Goal: Book appointment/travel/reservation

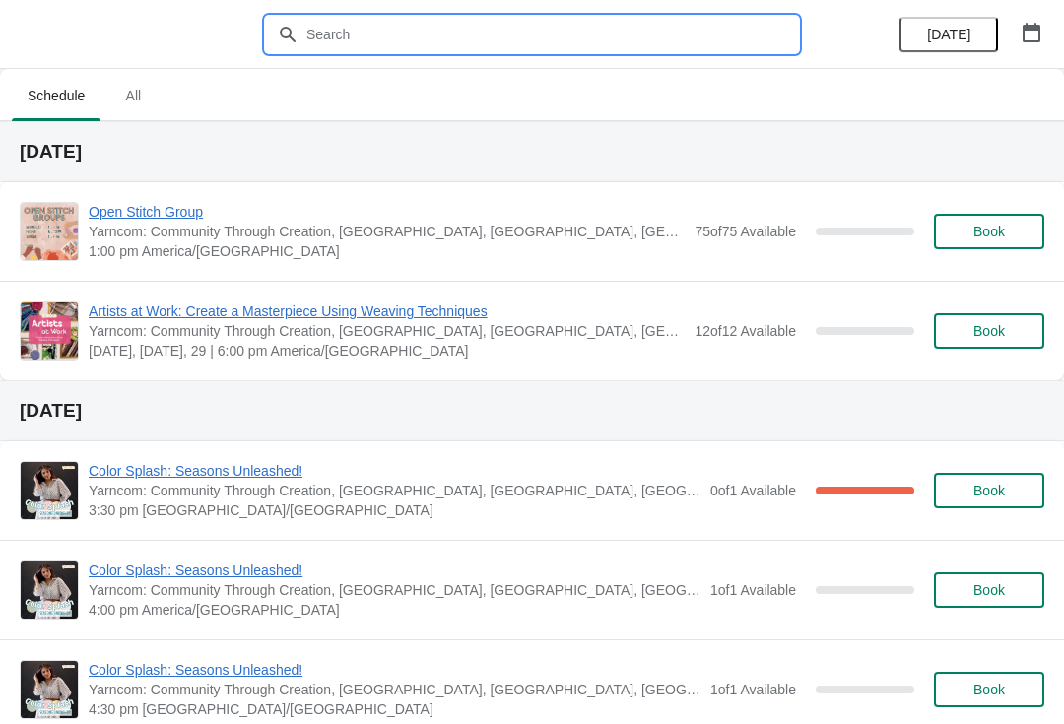
click at [407, 31] on input "text" at bounding box center [551, 34] width 493 height 35
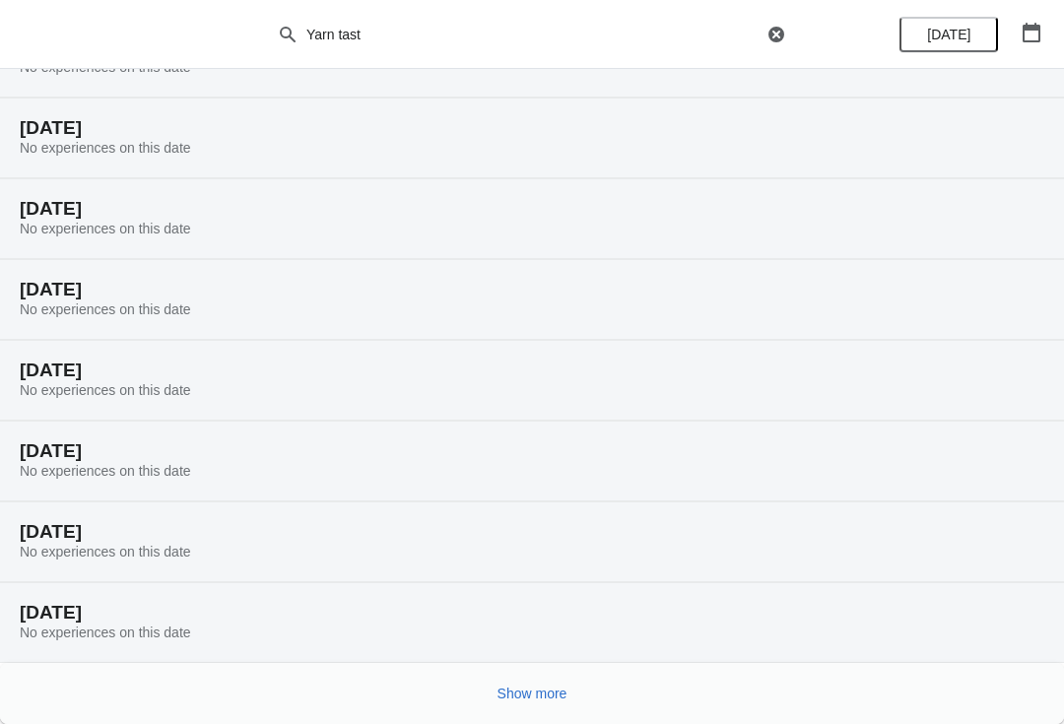
scroll to position [104, 0]
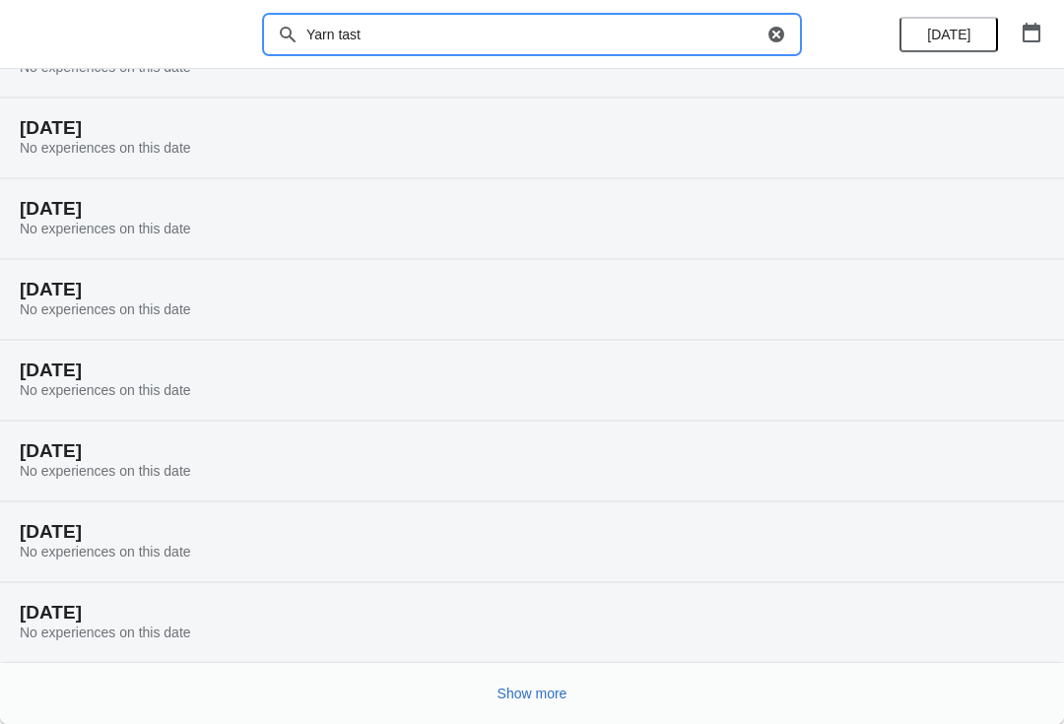
type input "Yarn tast"
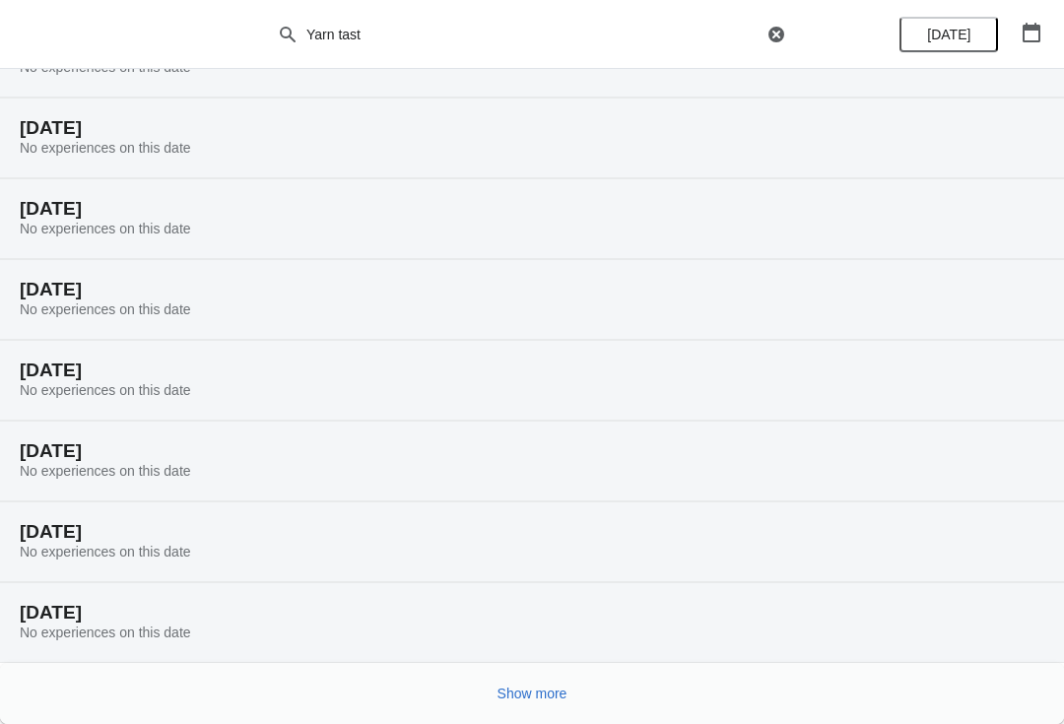
click at [509, 693] on span "Show more" at bounding box center [533, 694] width 70 height 16
click at [478, 706] on div "Show more" at bounding box center [532, 693] width 1064 height 61
click at [525, 701] on span "Show more" at bounding box center [533, 694] width 70 height 16
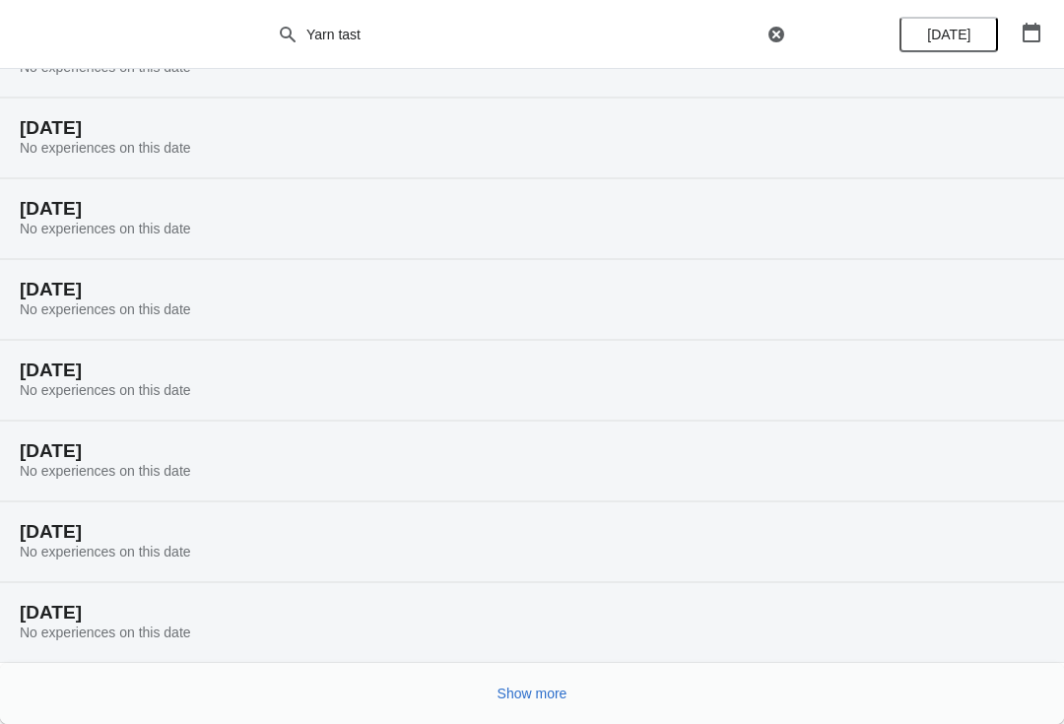
click at [515, 701] on span "Show more" at bounding box center [533, 694] width 70 height 16
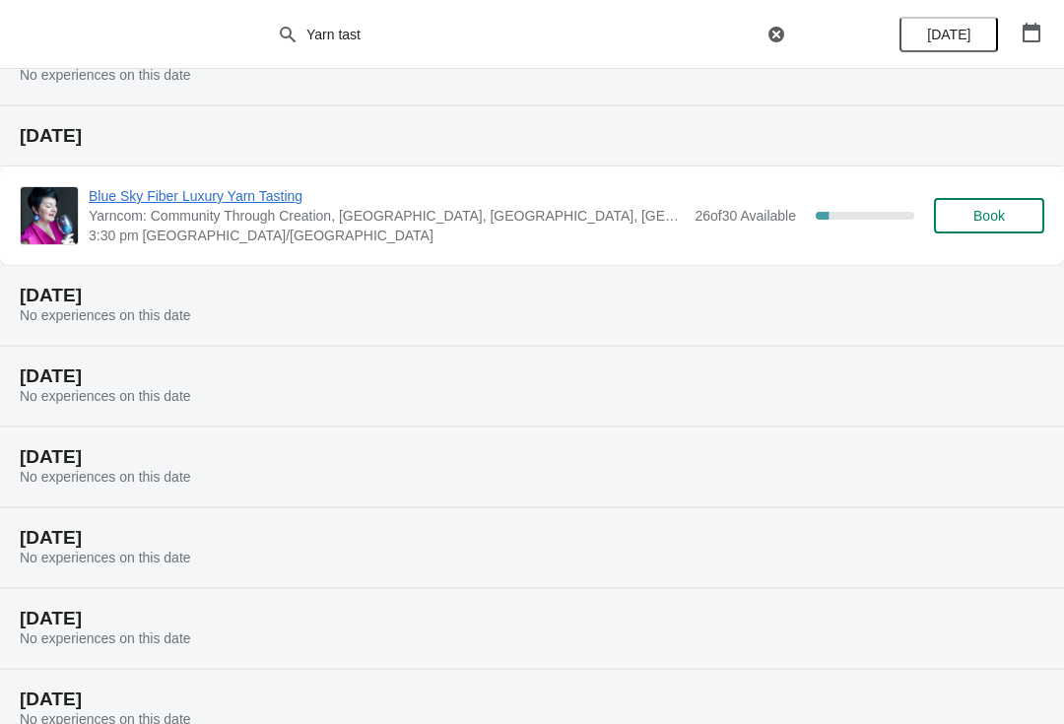
scroll to position [1950, 0]
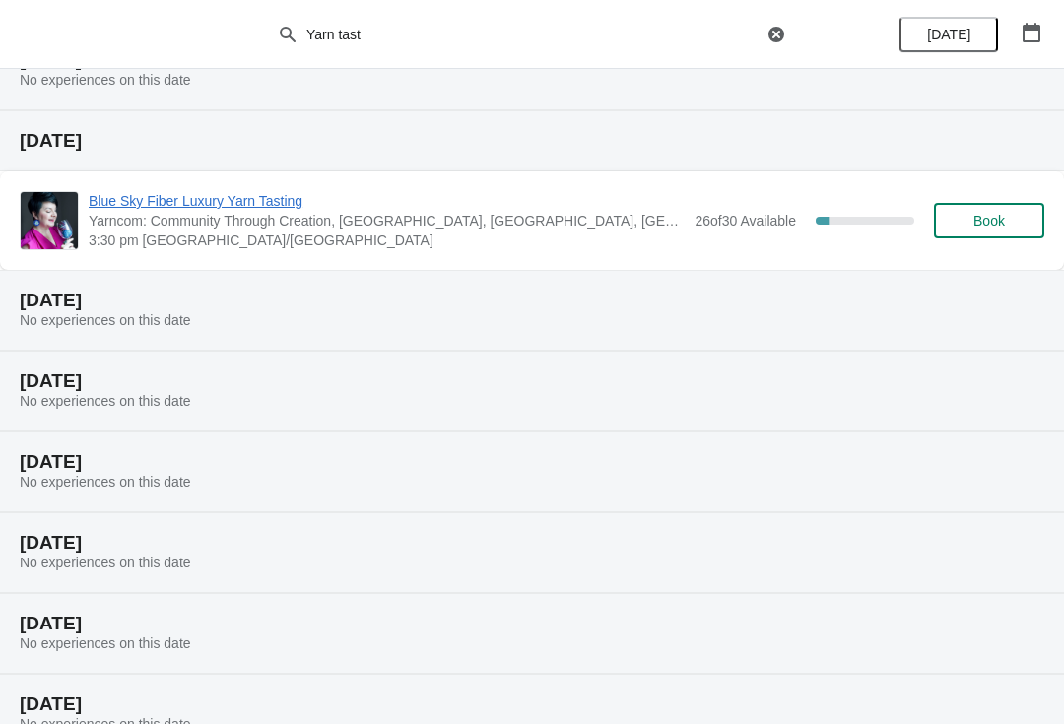
click at [978, 217] on span "Book" at bounding box center [990, 221] width 32 height 16
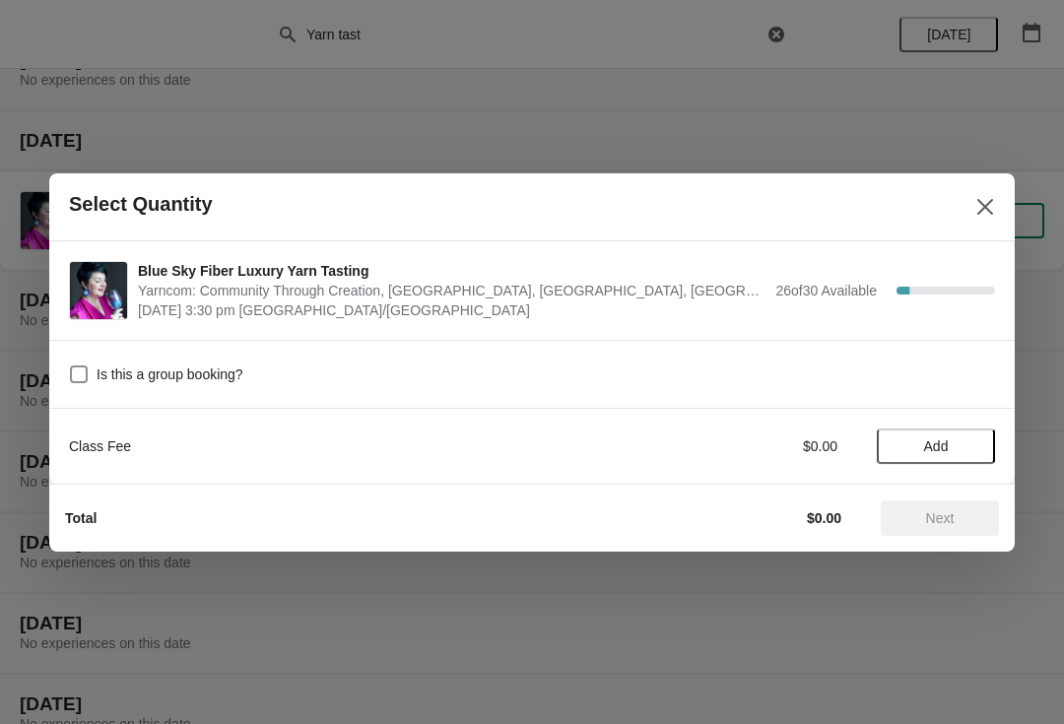
click at [925, 452] on span "Add" at bounding box center [936, 447] width 25 height 16
click at [940, 521] on span "Next" at bounding box center [940, 518] width 29 height 16
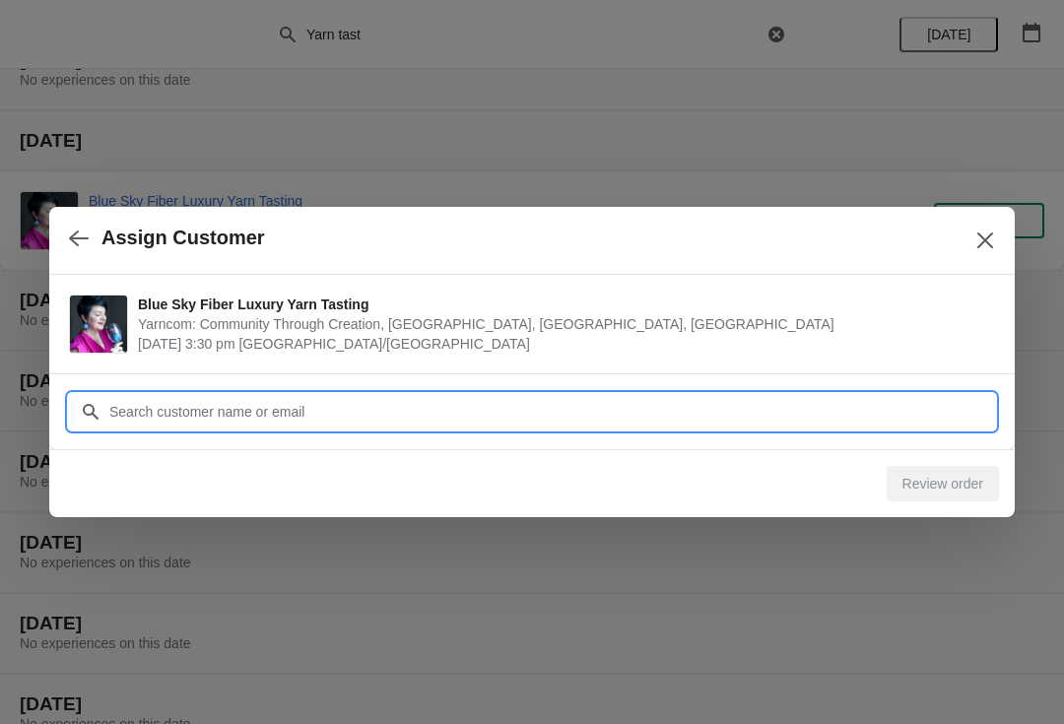
click at [270, 415] on input "Customer" at bounding box center [551, 411] width 887 height 35
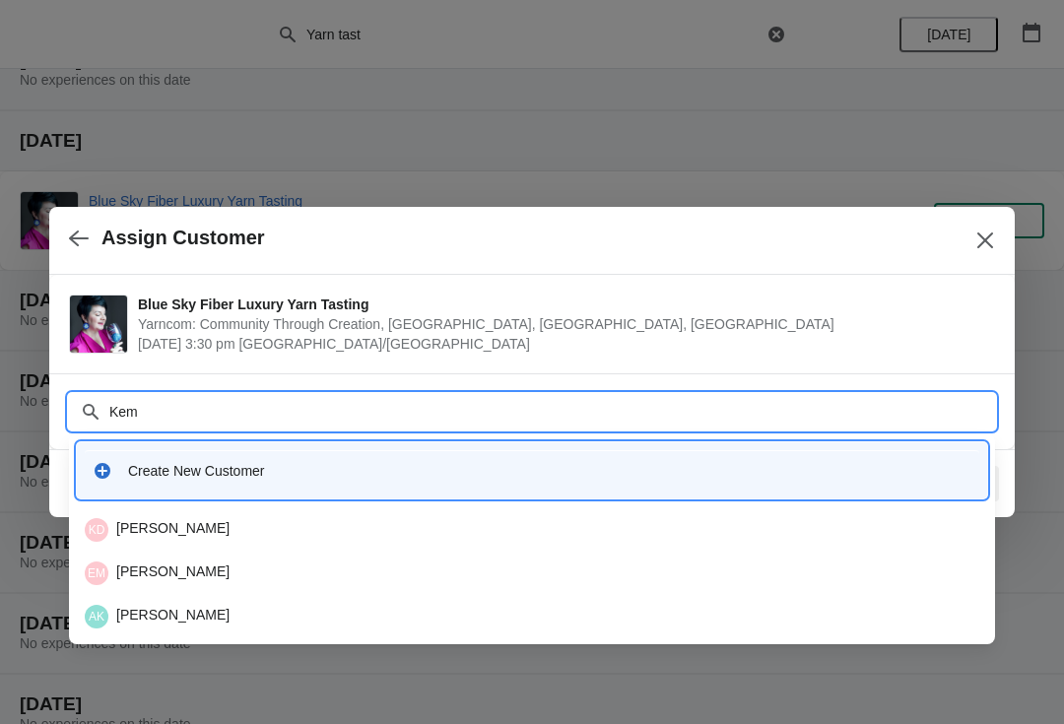
type input "Kemn"
click at [142, 536] on div "AK [PERSON_NAME]" at bounding box center [532, 530] width 895 height 24
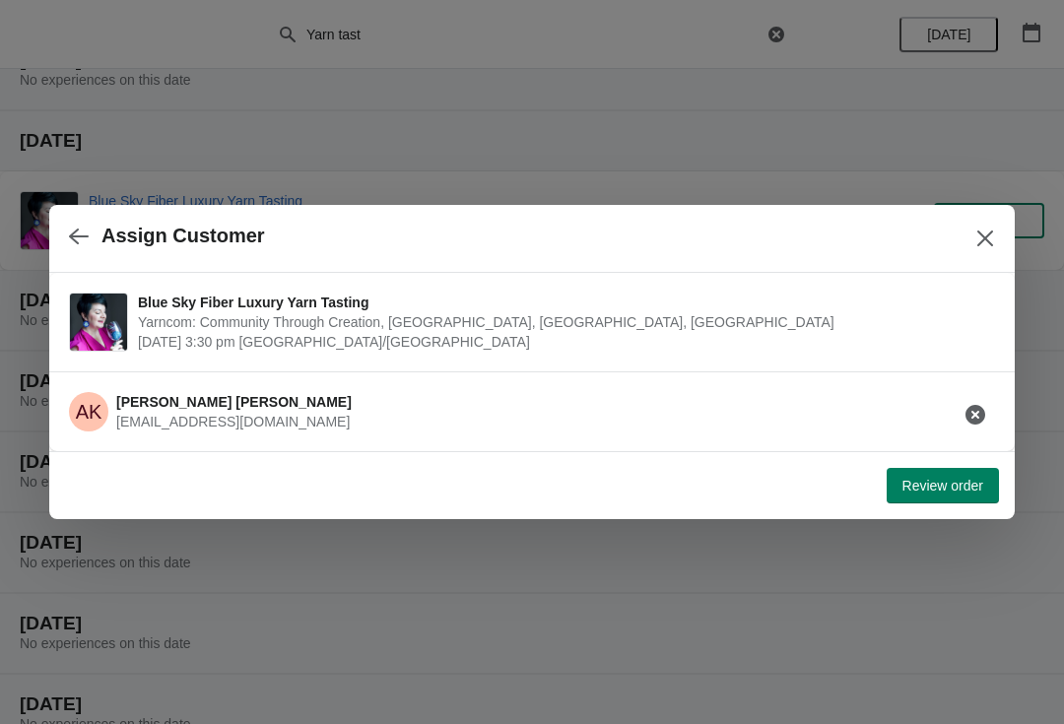
click at [928, 492] on span "Review order" at bounding box center [943, 486] width 81 height 16
